Goal: Task Accomplishment & Management: Manage account settings

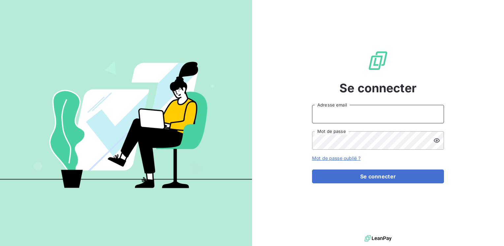
click at [356, 108] on input "Adresse email" at bounding box center [378, 114] width 132 height 18
type input "[EMAIL_ADDRESS][DOMAIN_NAME]"
click at [437, 144] on div at bounding box center [439, 140] width 11 height 18
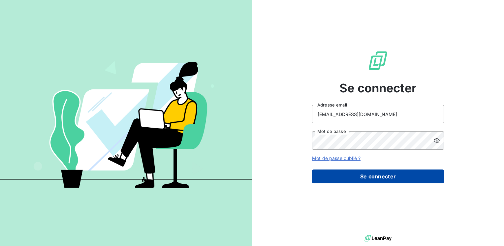
click at [358, 172] on button "Se connecter" at bounding box center [378, 177] width 132 height 14
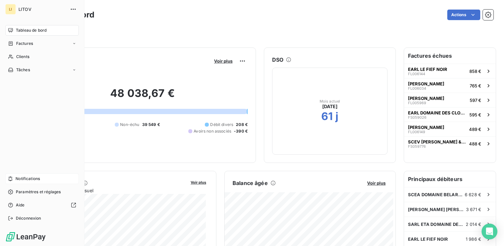
click at [17, 179] on span "Notifications" at bounding box center [28, 179] width 24 height 6
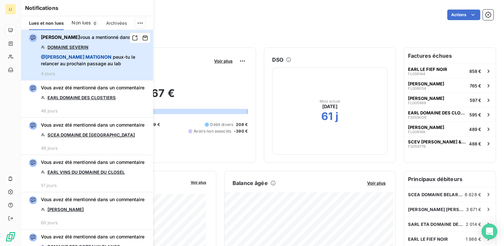
click at [96, 63] on span "@ [PERSON_NAME] peux-tu le relancer au prochain passage au lab" at bounding box center [95, 60] width 108 height 13
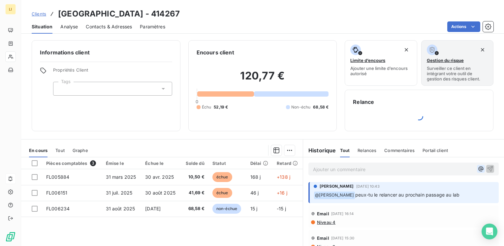
click at [478, 166] on icon "button" at bounding box center [481, 169] width 7 height 7
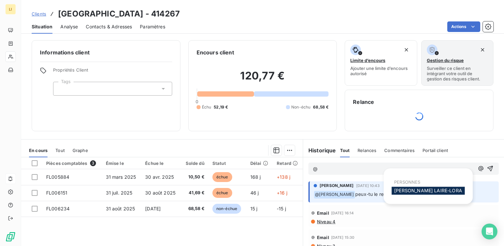
click at [403, 189] on span "[PERSON_NAME]" at bounding box center [428, 191] width 68 height 6
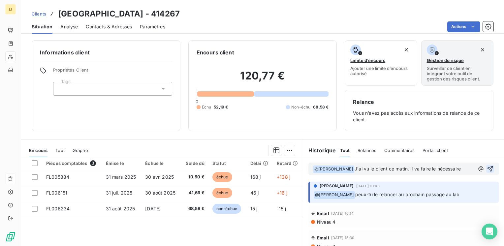
click at [487, 172] on icon "button" at bounding box center [490, 169] width 7 height 7
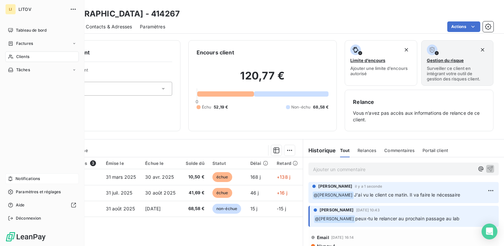
click at [21, 180] on span "Notifications" at bounding box center [28, 179] width 24 height 6
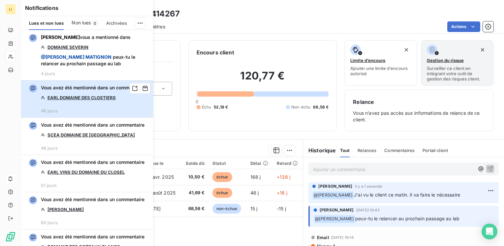
click at [69, 91] on span "Vous avez été mentionné dans un commentaire" at bounding box center [93, 88] width 104 height 7
